Goal: Go to known website: Access a specific website the user already knows

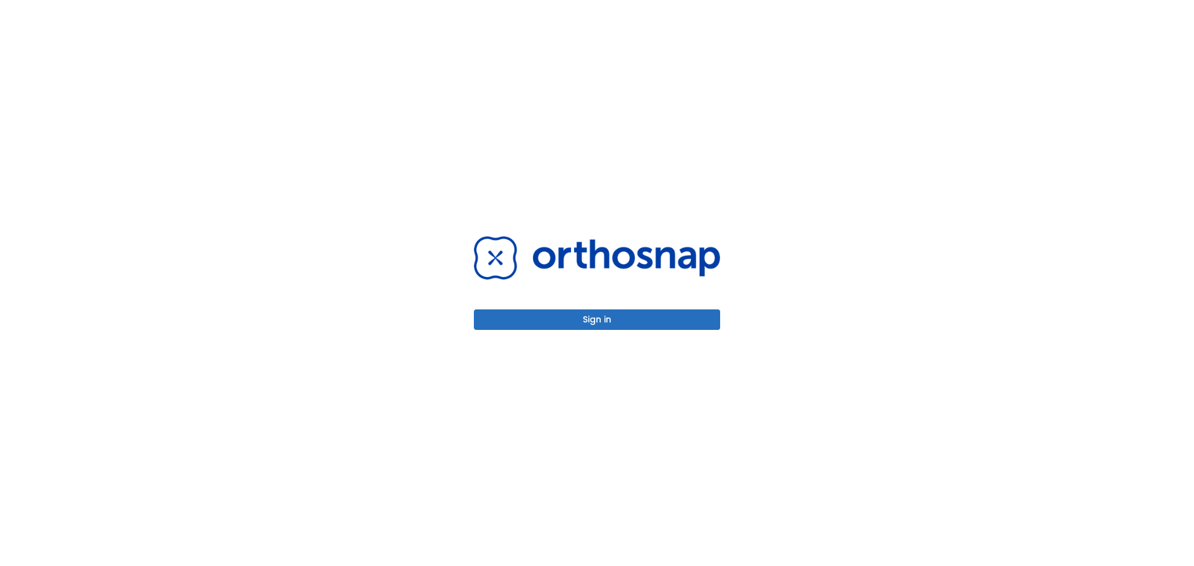
click at [545, 336] on div "Sign in" at bounding box center [597, 283] width 276 height 566
click at [543, 330] on div "Sign in" at bounding box center [597, 283] width 276 height 566
click at [545, 324] on button "Sign in" at bounding box center [597, 320] width 246 height 21
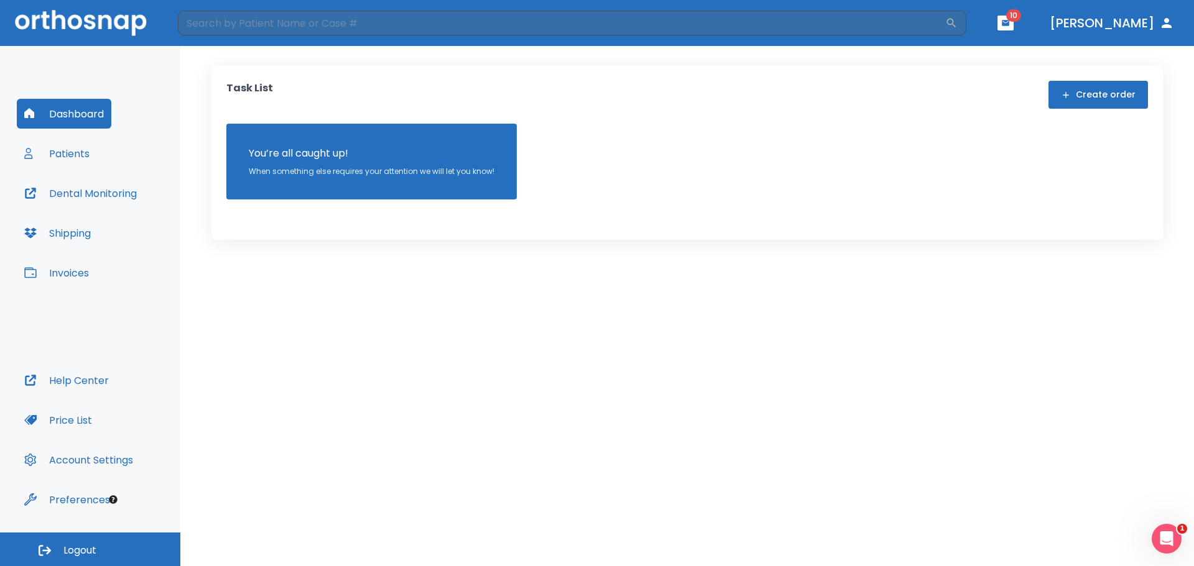
click at [89, 200] on button "Dental Monitoring" at bounding box center [80, 193] width 127 height 30
